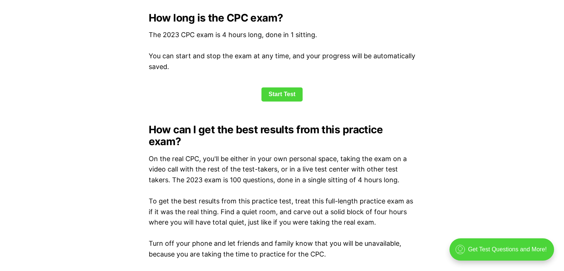
scroll to position [995, 0]
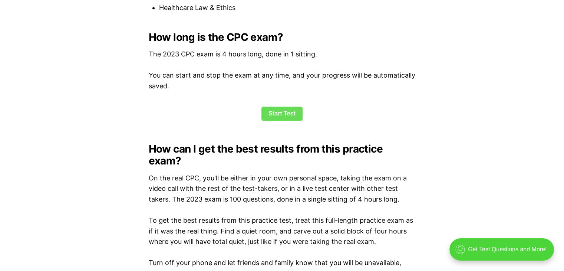
click at [295, 112] on link "Start Test" at bounding box center [281, 113] width 41 height 14
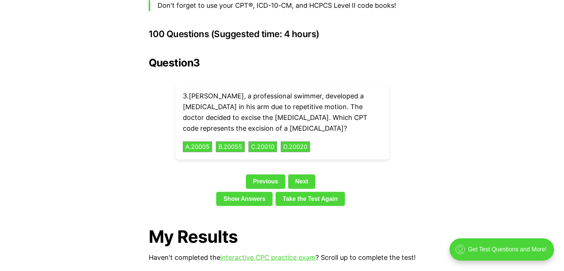
scroll to position [1648, 0]
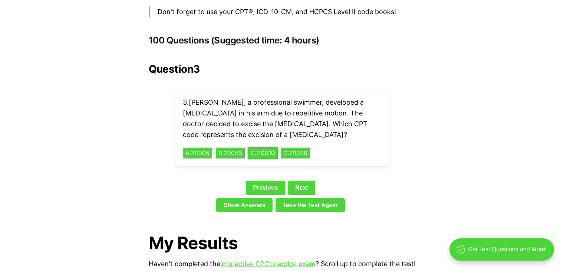
click at [272, 147] on button "C . 20010" at bounding box center [263, 152] width 30 height 11
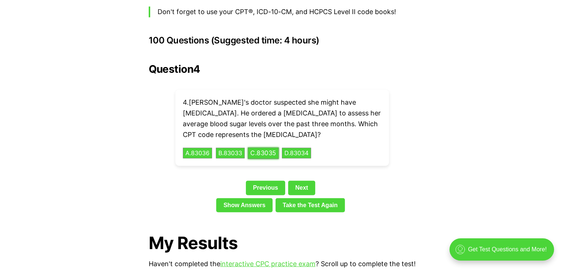
click at [268, 147] on button "C . 83035" at bounding box center [263, 152] width 31 height 11
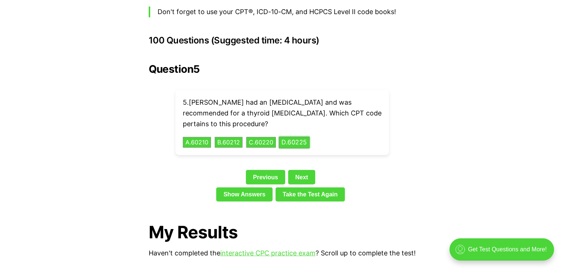
click at [298, 136] on button "D . 60225" at bounding box center [294, 141] width 31 height 11
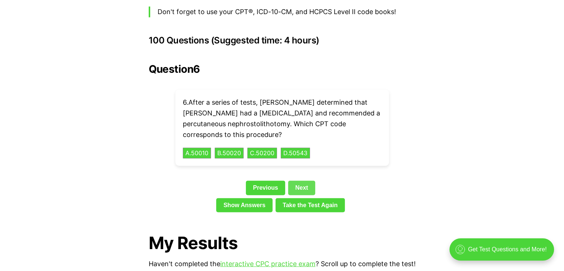
click at [308, 181] on link "Next" at bounding box center [301, 188] width 27 height 14
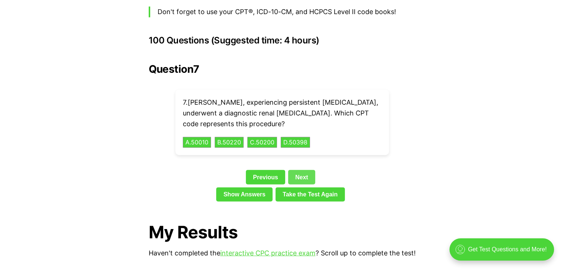
click at [308, 173] on div "Previous Next" at bounding box center [282, 178] width 267 height 17
click at [304, 170] on link "Next" at bounding box center [301, 177] width 27 height 14
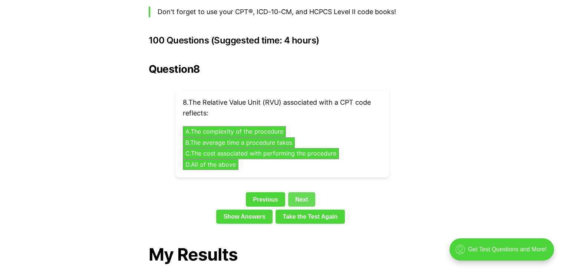
click at [304, 164] on div "8 . The Relative Value Unit (RVU) associated with a CPT code reflects: A . The …" at bounding box center [282, 134] width 214 height 88
click at [299, 192] on link "Next" at bounding box center [301, 199] width 27 height 14
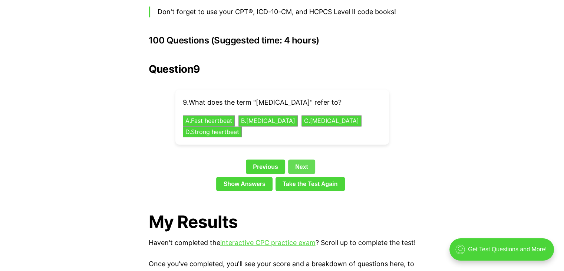
click at [301, 159] on link "Next" at bounding box center [301, 166] width 27 height 14
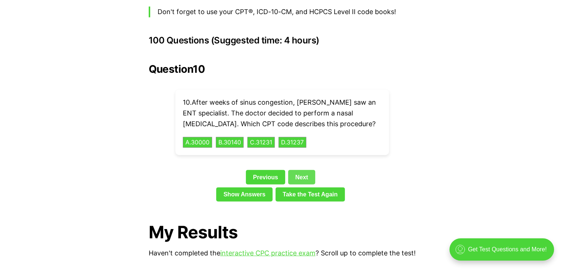
click at [304, 170] on link "Next" at bounding box center [301, 177] width 27 height 14
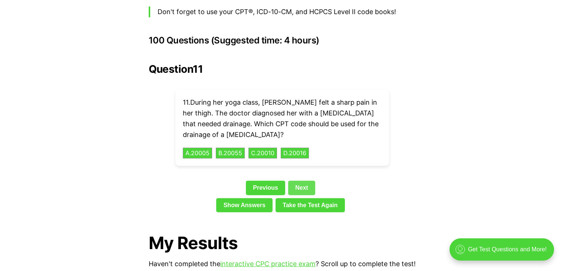
click at [298, 181] on link "Next" at bounding box center [301, 188] width 27 height 14
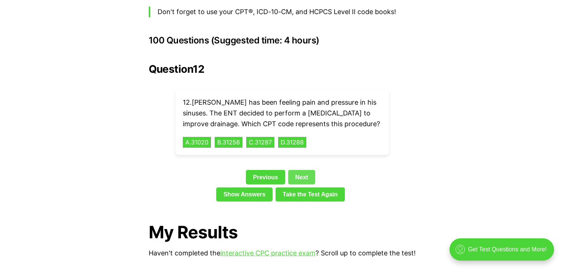
click at [306, 170] on link "Next" at bounding box center [301, 177] width 27 height 14
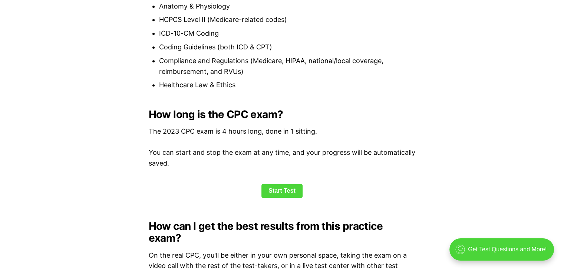
scroll to position [887, 0]
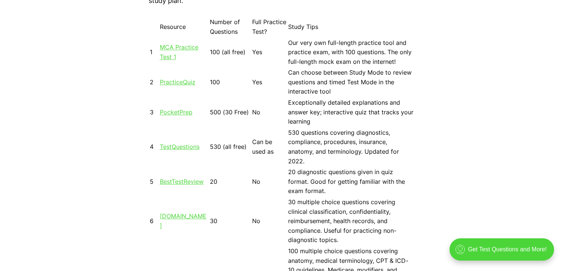
scroll to position [686, 0]
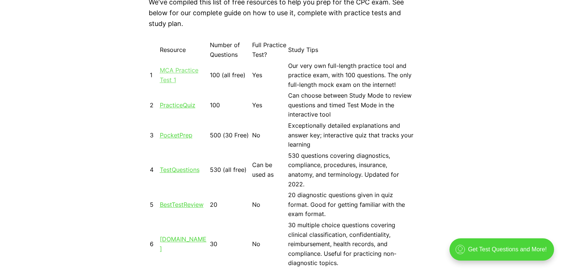
click at [192, 72] on link "MCA Practice Test 1" at bounding box center [179, 74] width 39 height 17
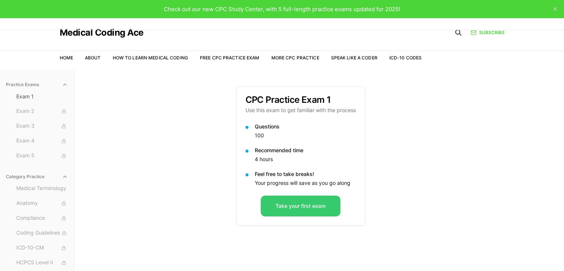
click at [300, 205] on button "Take your first exam" at bounding box center [301, 205] width 80 height 21
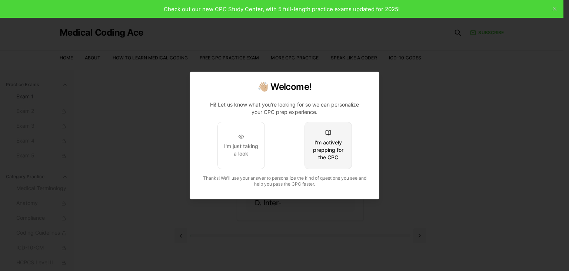
click at [323, 165] on button "I'm actively prepping for the CPC" at bounding box center [328, 145] width 47 height 47
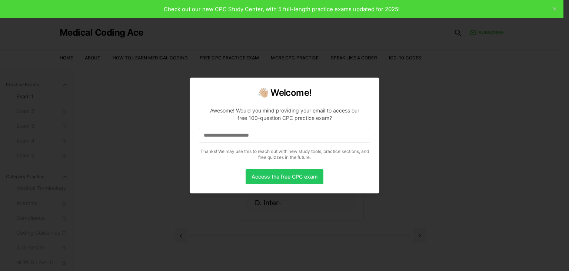
click at [271, 132] on input at bounding box center [284, 135] width 171 height 15
click at [240, 134] on input "*" at bounding box center [284, 135] width 171 height 15
